Goal: Information Seeking & Learning: Learn about a topic

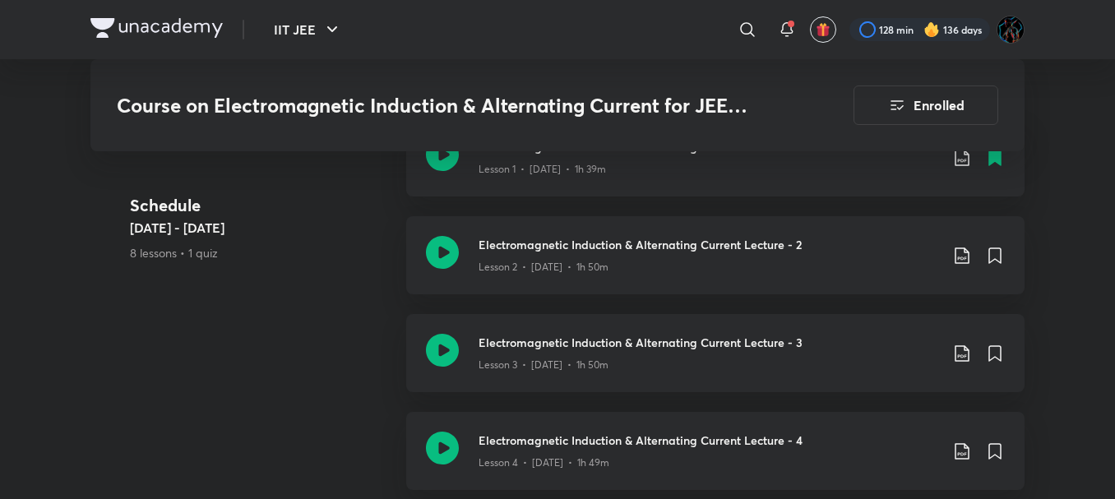
click at [157, 32] on img at bounding box center [156, 28] width 132 height 20
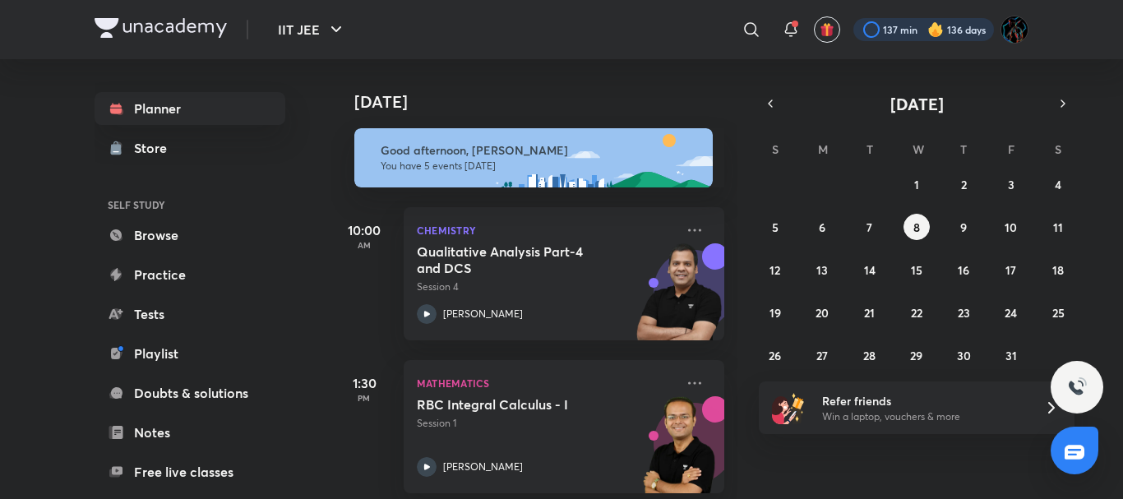
click at [888, 26] on div at bounding box center [923, 29] width 141 height 23
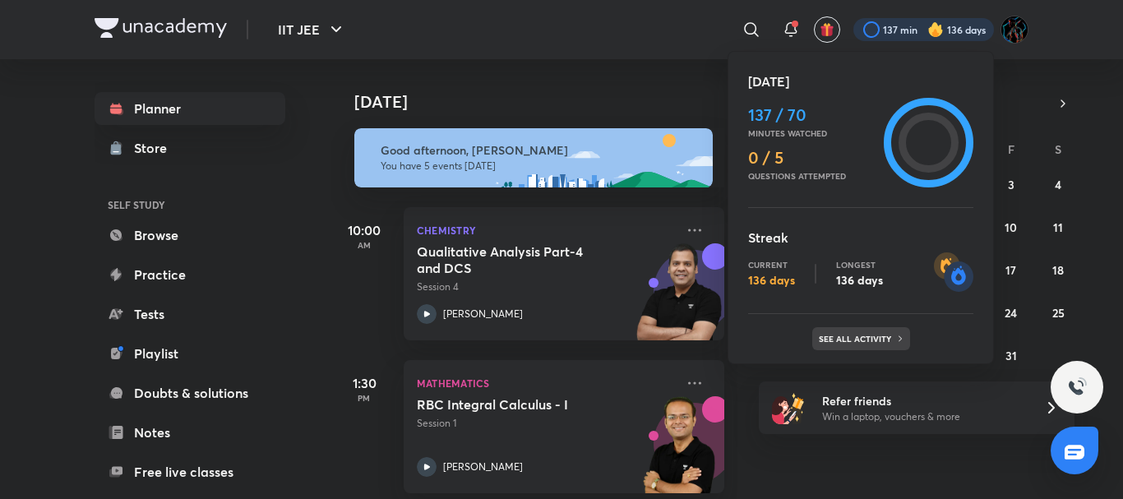
click at [843, 331] on div "See all activity" at bounding box center [861, 338] width 98 height 23
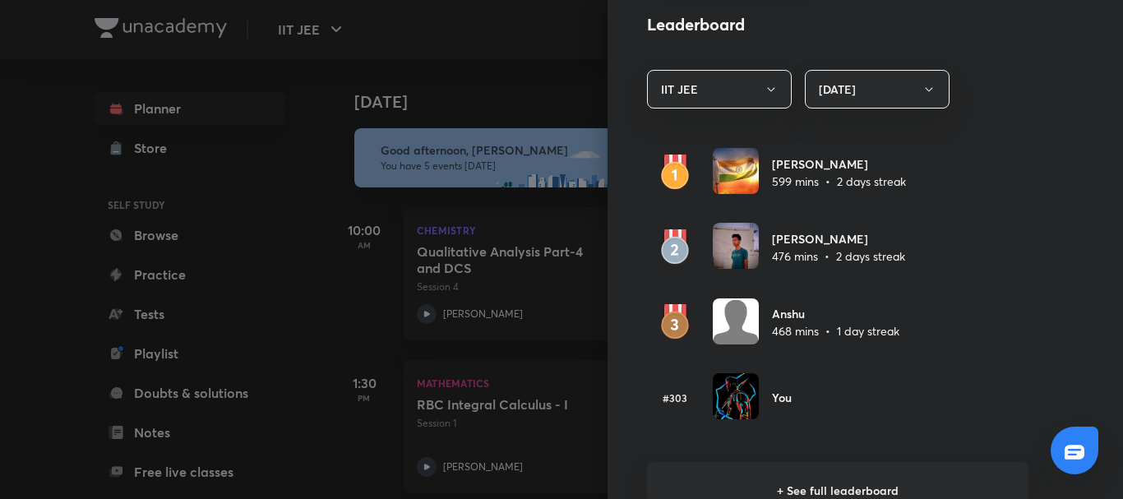
scroll to position [943, 0]
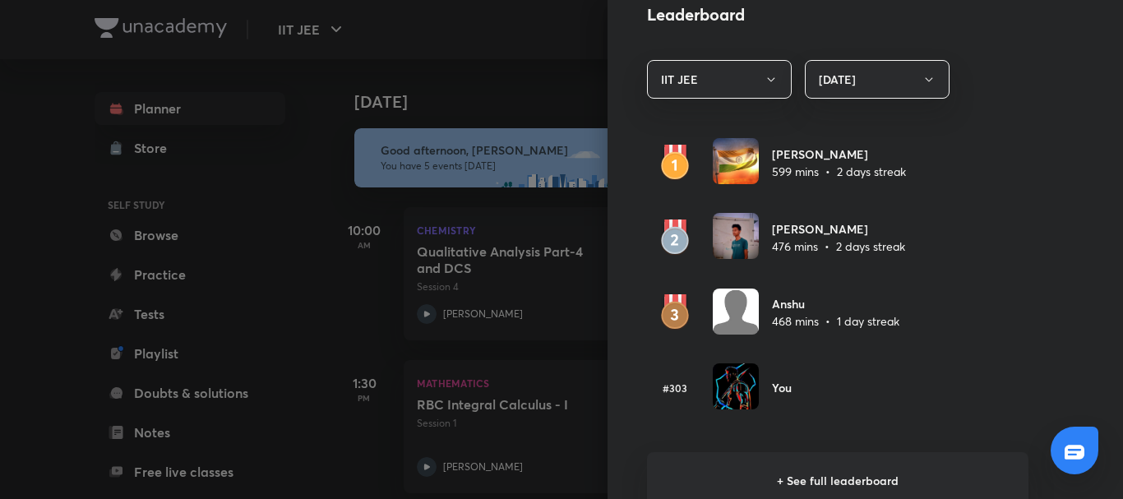
click at [527, 75] on div at bounding box center [561, 249] width 1123 height 499
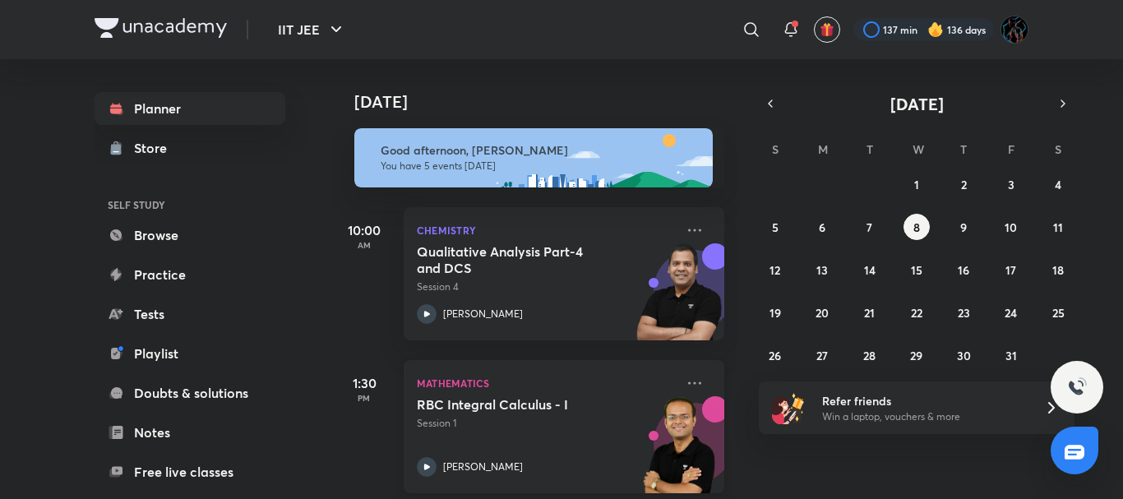
click at [486, 412] on h5 "RBC Integral Calculus - I" at bounding box center [519, 404] width 205 height 16
click at [565, 59] on div "[DATE]" at bounding box center [535, 85] width 409 height 53
click at [575, 62] on div "[DATE]" at bounding box center [535, 85] width 409 height 53
click at [538, 87] on div "[DATE]" at bounding box center [535, 85] width 409 height 53
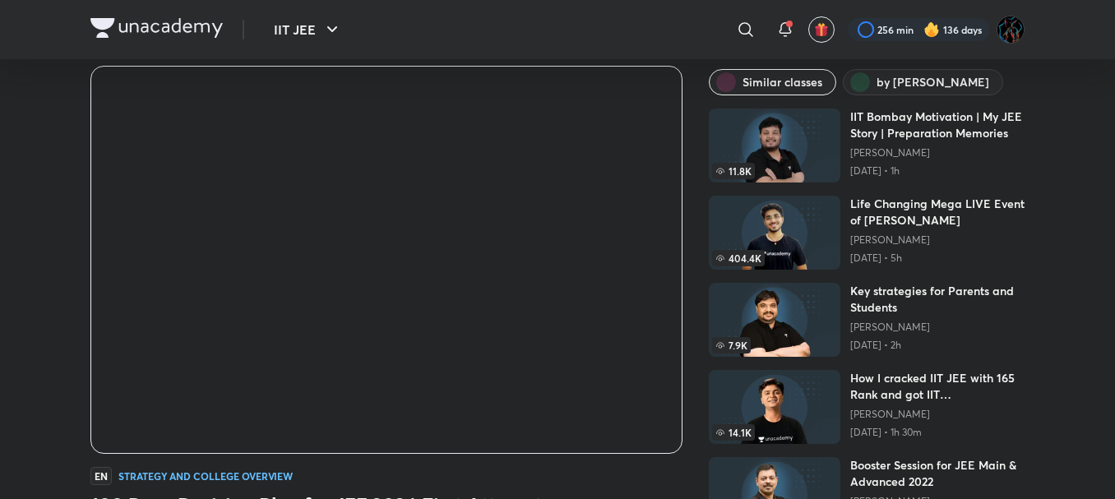
scroll to position [49, 0]
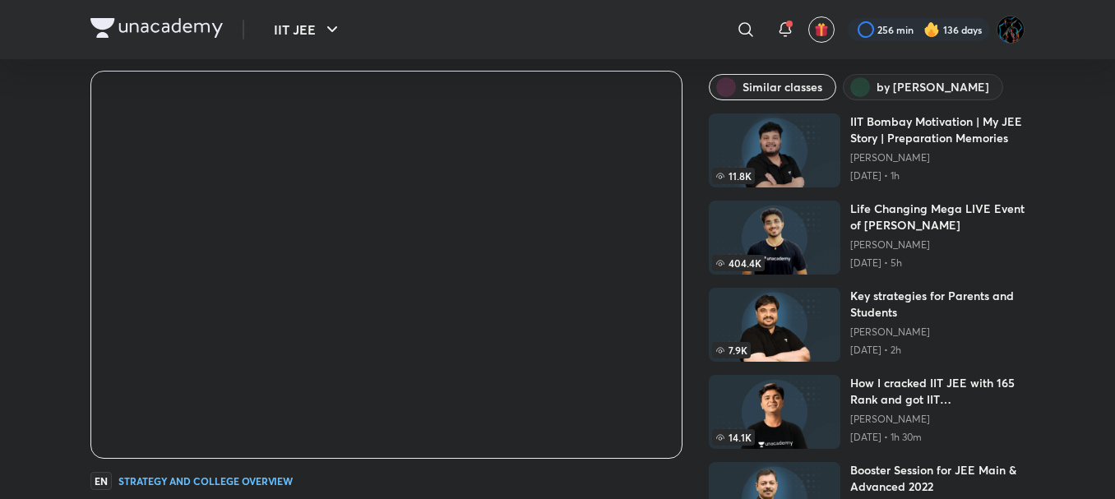
scroll to position [11, 0]
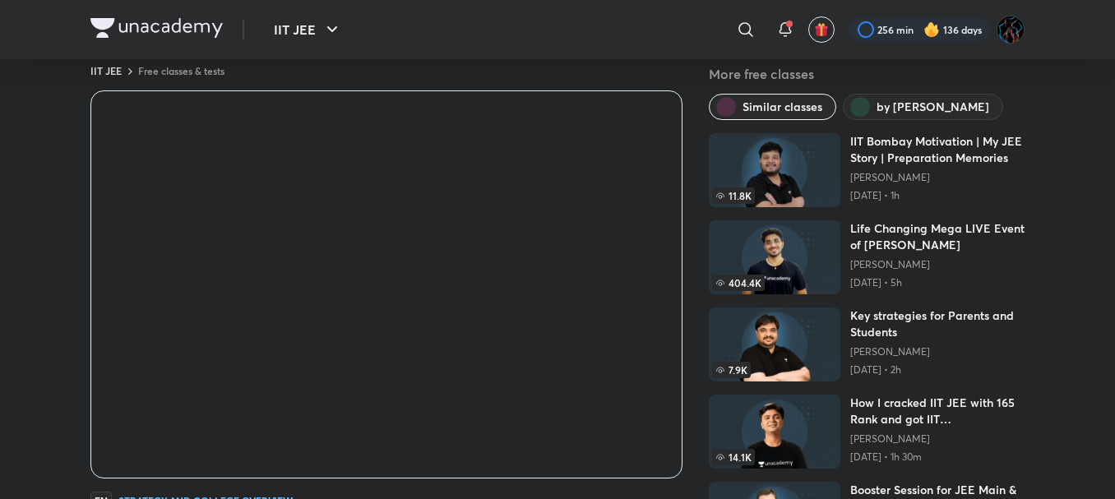
scroll to position [33, 0]
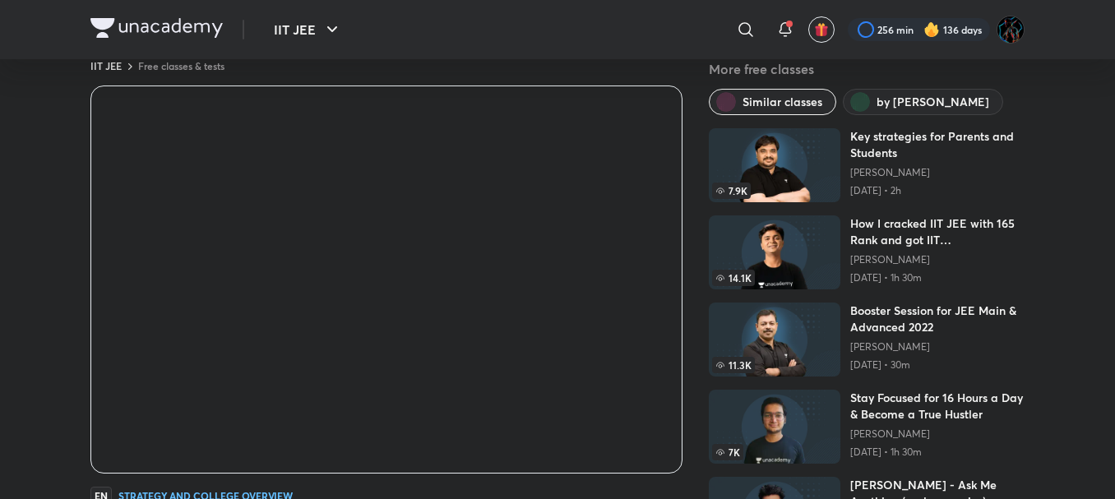
scroll to position [187, 0]
click at [765, 326] on img at bounding box center [775, 340] width 132 height 74
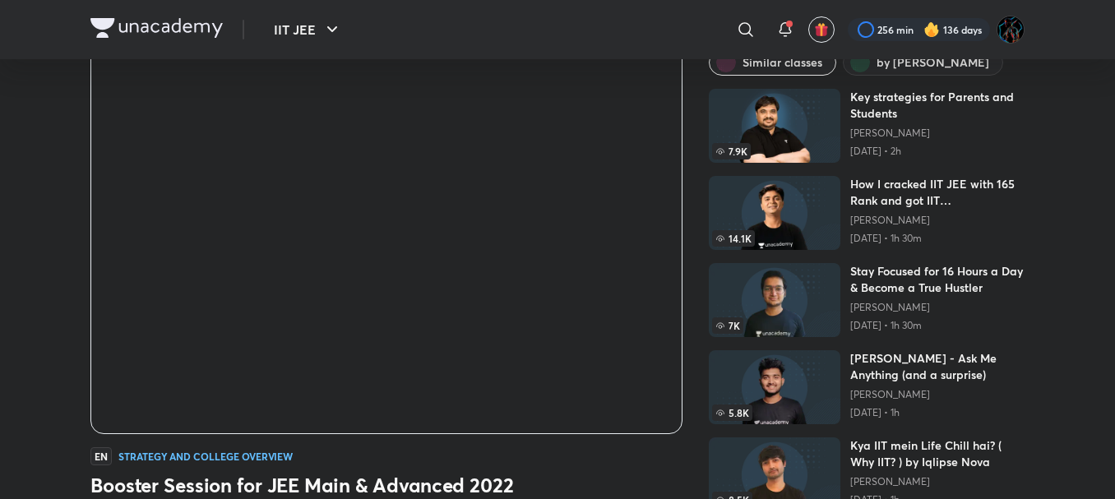
scroll to position [60, 0]
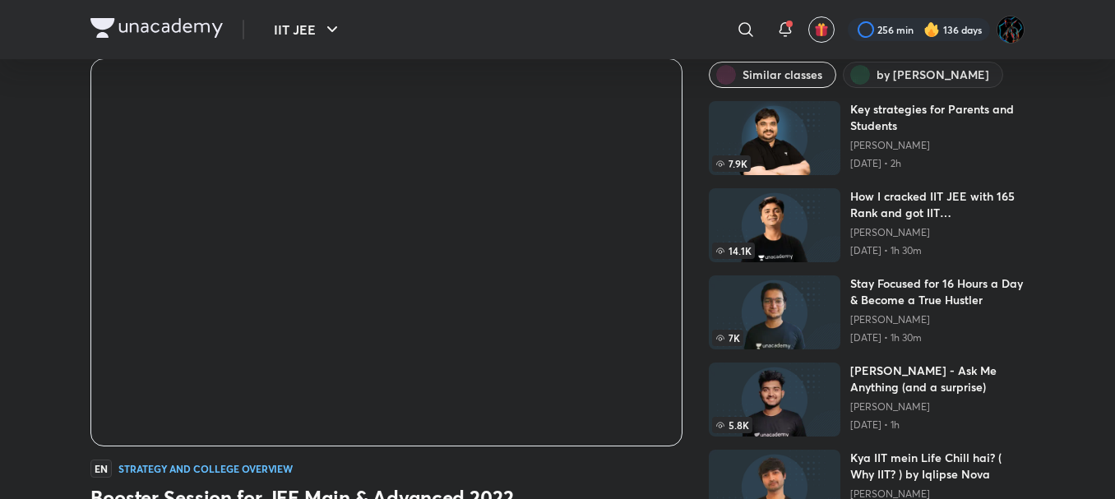
click at [761, 312] on img at bounding box center [775, 312] width 132 height 74
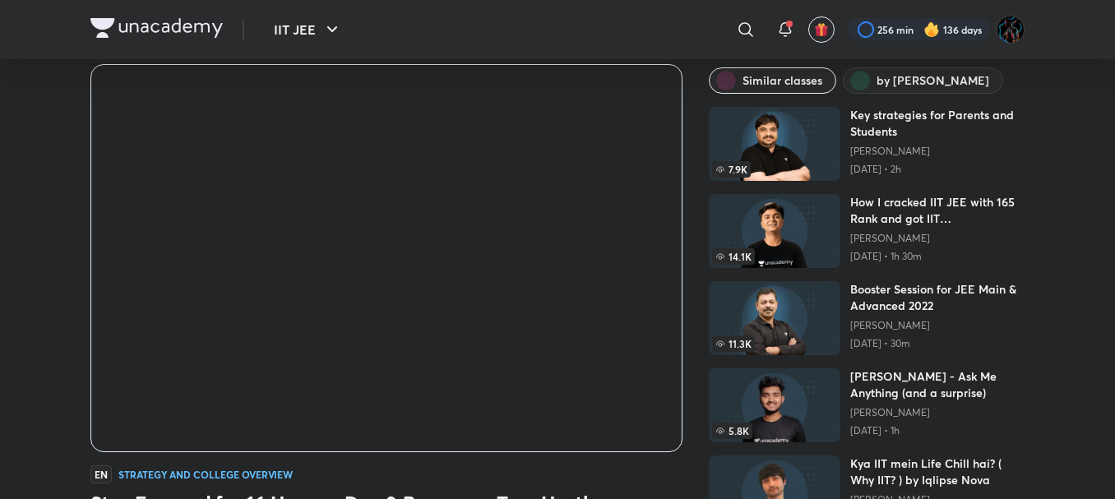
scroll to position [49, 0]
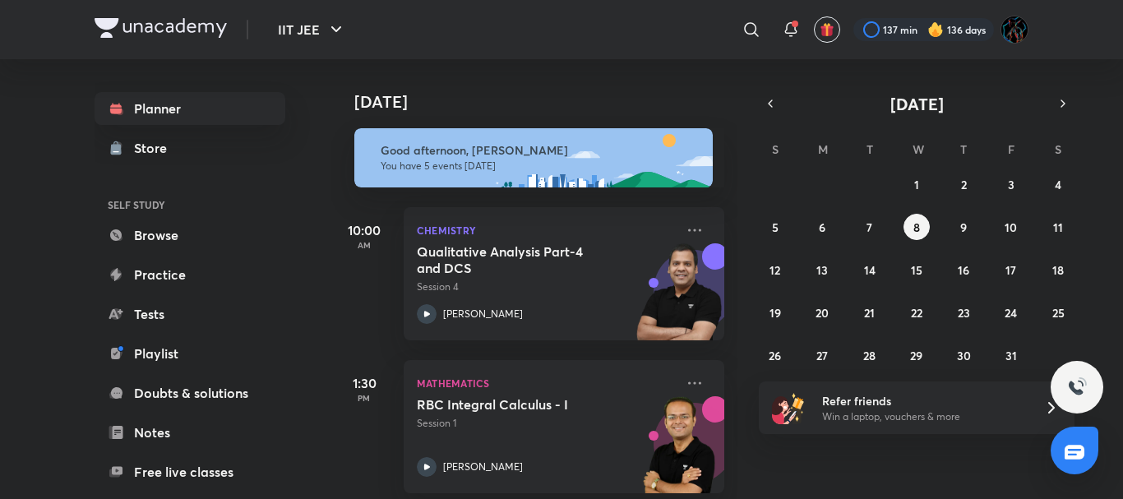
click at [118, 30] on img at bounding box center [161, 28] width 132 height 20
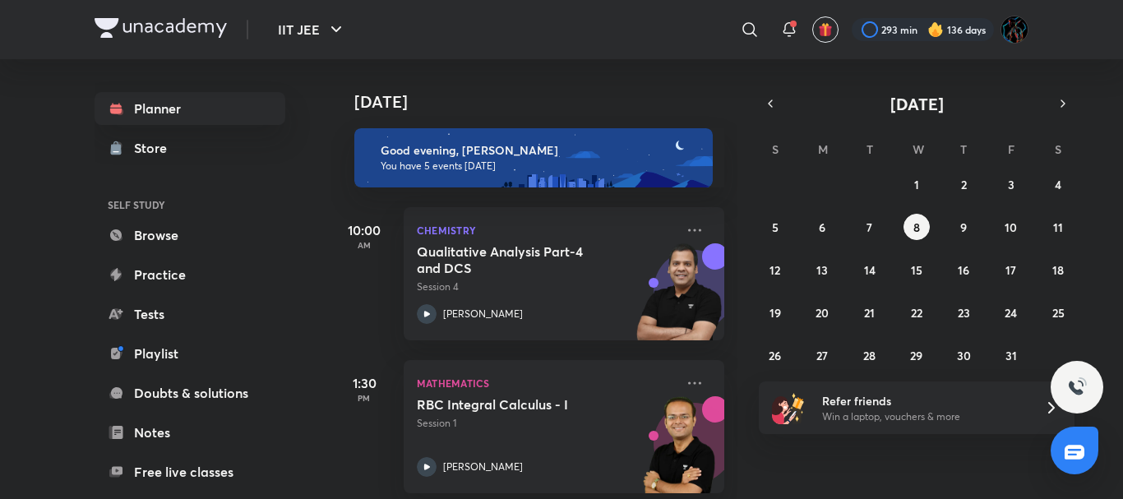
click at [878, 26] on div at bounding box center [923, 29] width 142 height 23
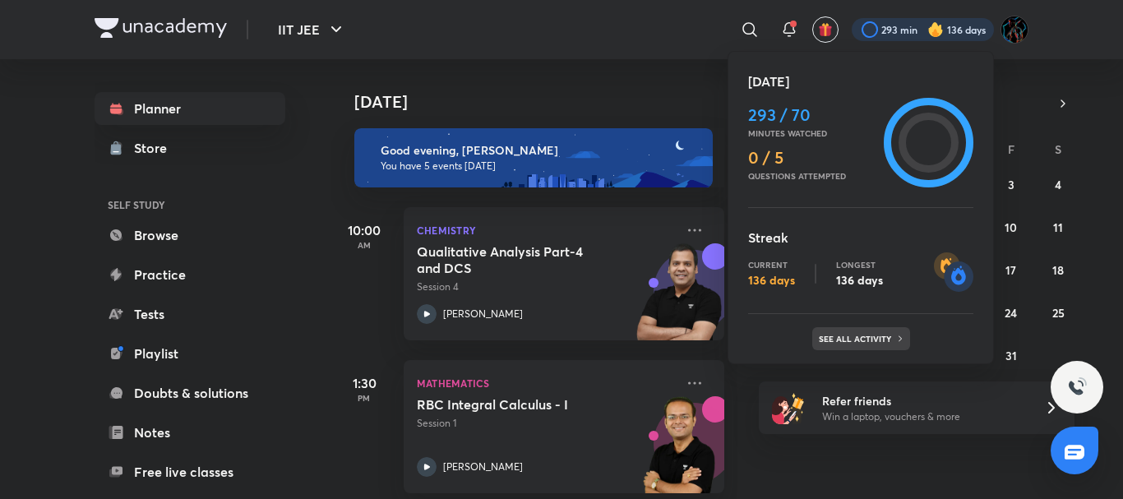
click at [854, 336] on p "See all activity" at bounding box center [857, 339] width 76 height 10
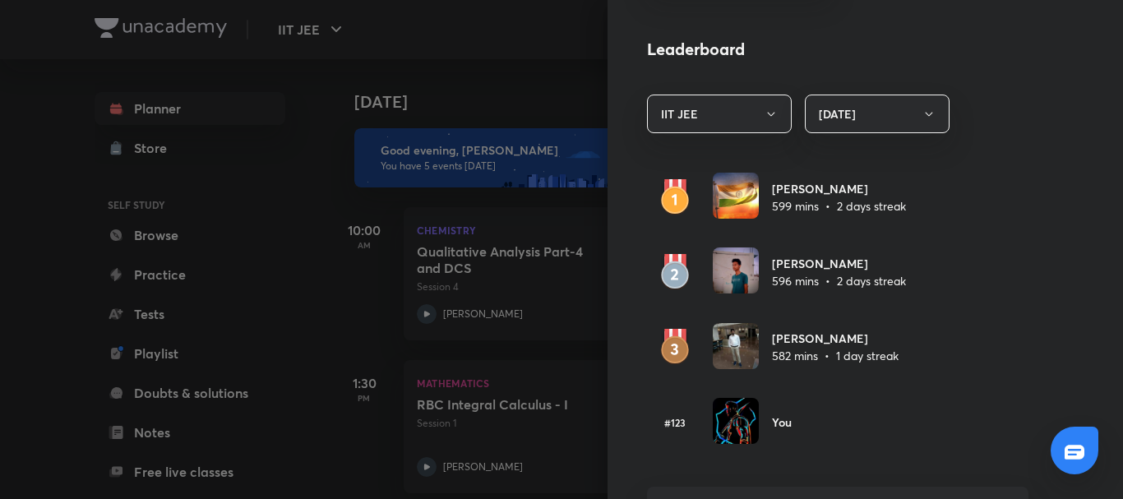
scroll to position [910, 0]
click at [536, 117] on div at bounding box center [561, 249] width 1123 height 499
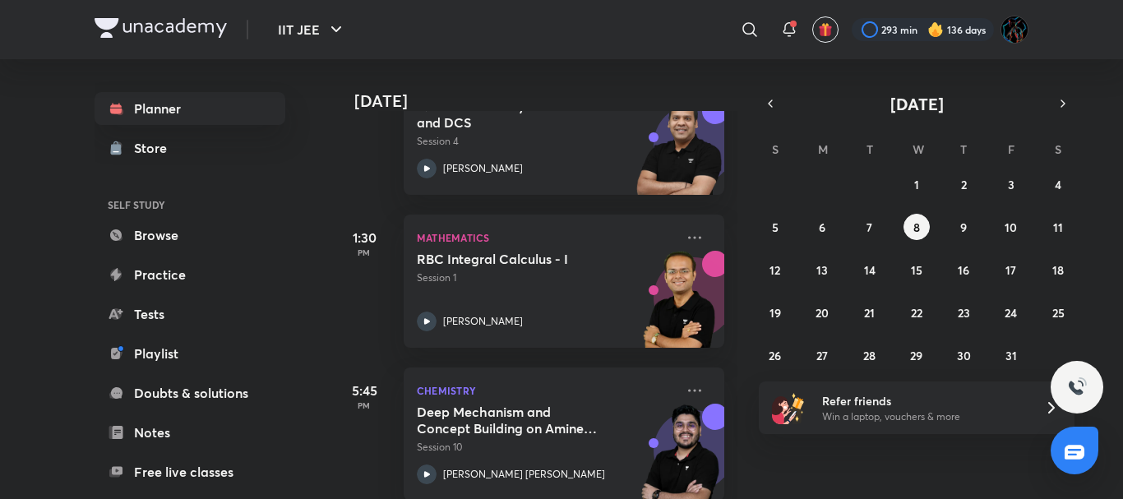
scroll to position [0, 0]
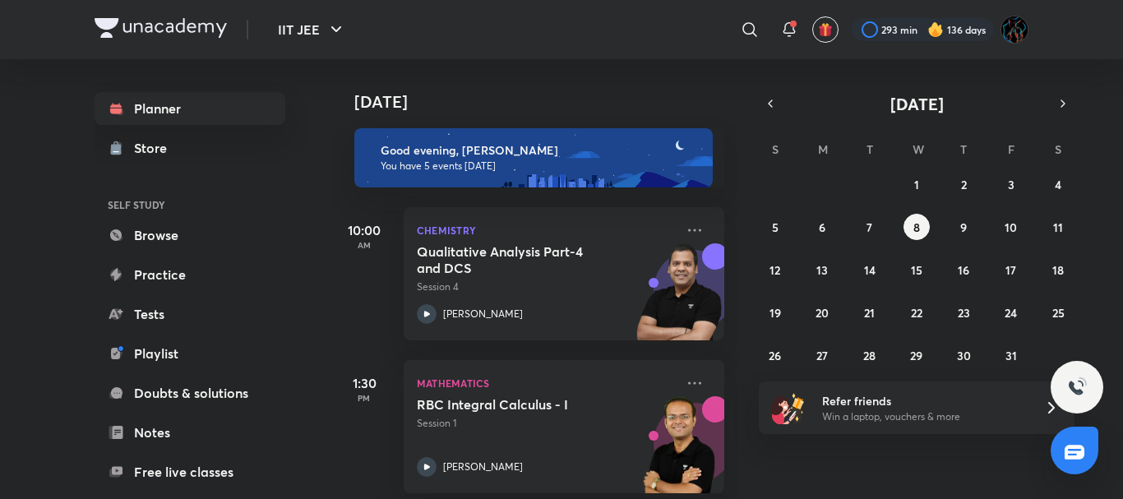
click at [558, 36] on div "​" at bounding box center [615, 29] width 303 height 39
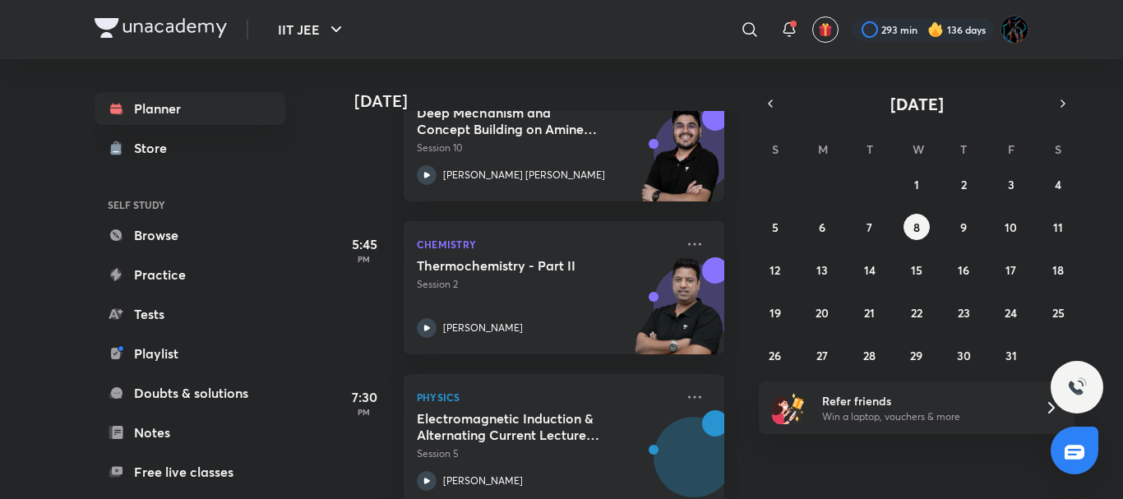
scroll to position [478, 0]
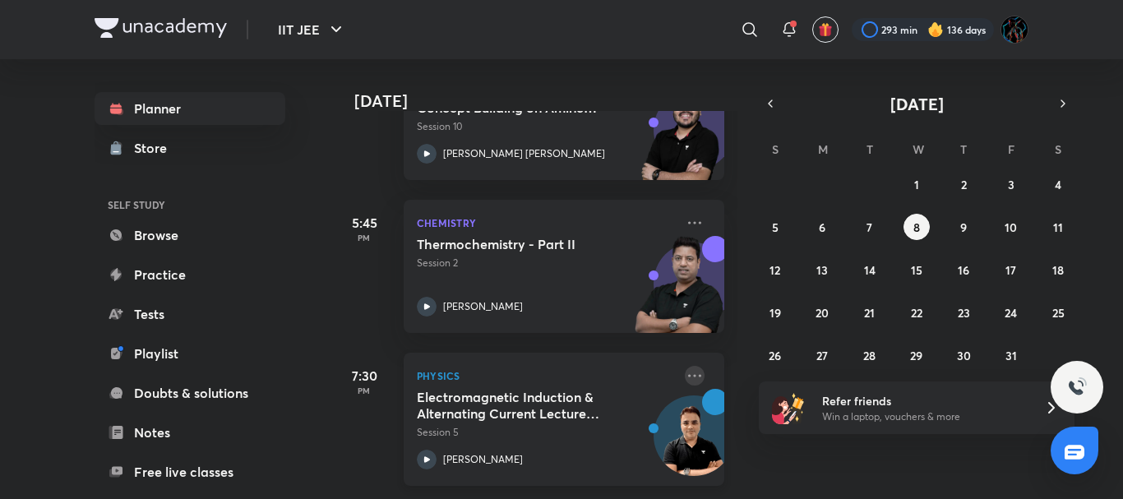
click at [685, 367] on icon at bounding box center [695, 376] width 20 height 20
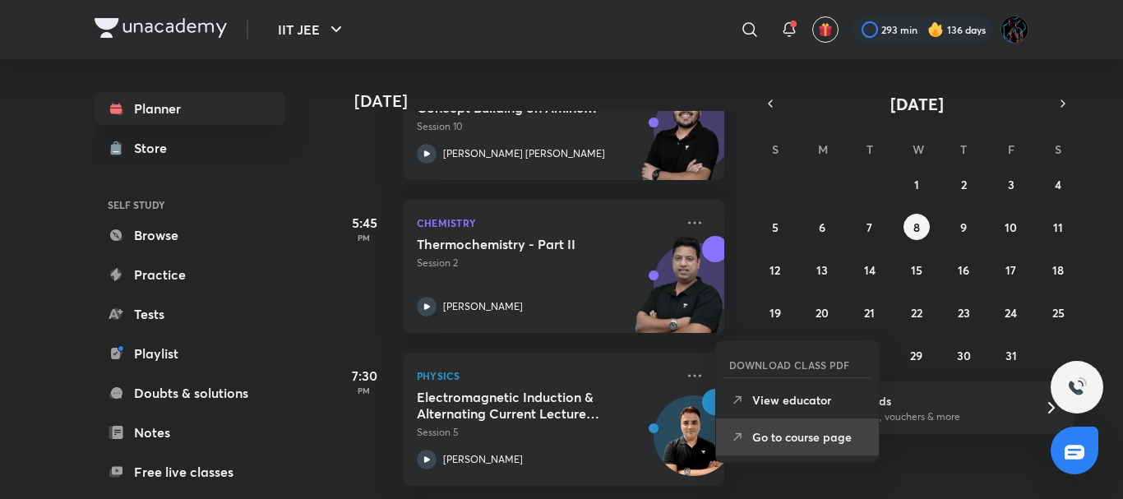
click at [774, 435] on p "Go to course page" at bounding box center [808, 436] width 113 height 17
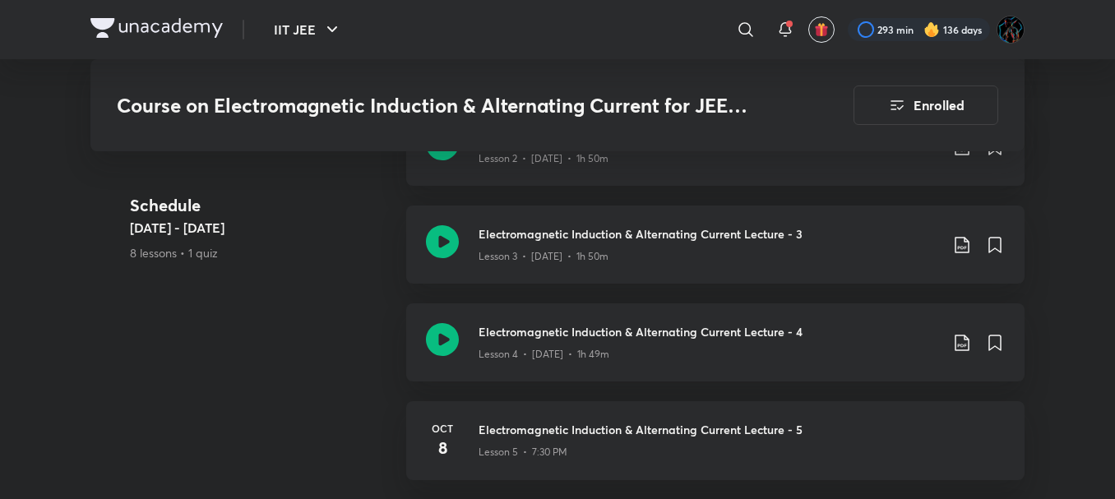
scroll to position [1036, 0]
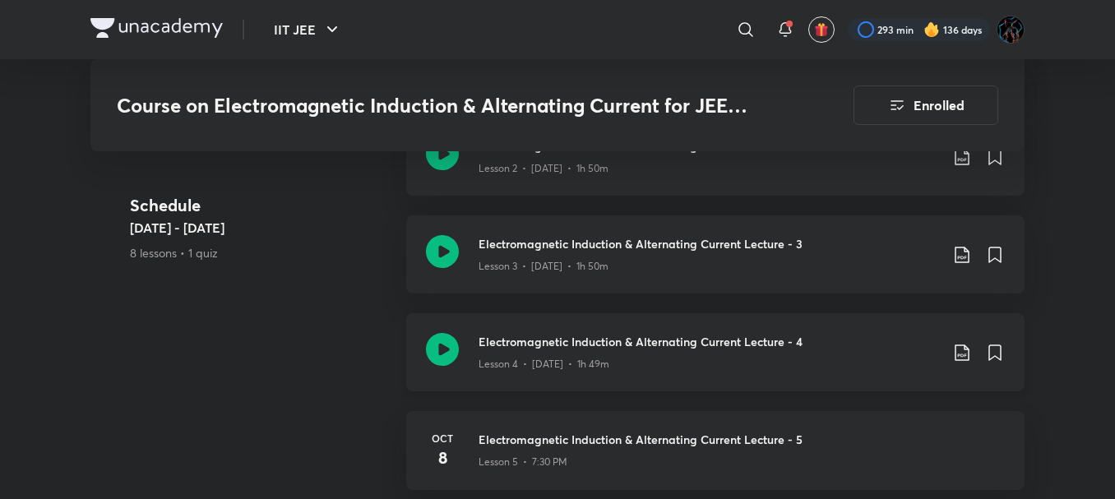
click at [671, 349] on h3 "Electromagnetic Induction & Alternating Current Lecture - 4" at bounding box center [708, 341] width 460 height 17
